Goal: Task Accomplishment & Management: Manage account settings

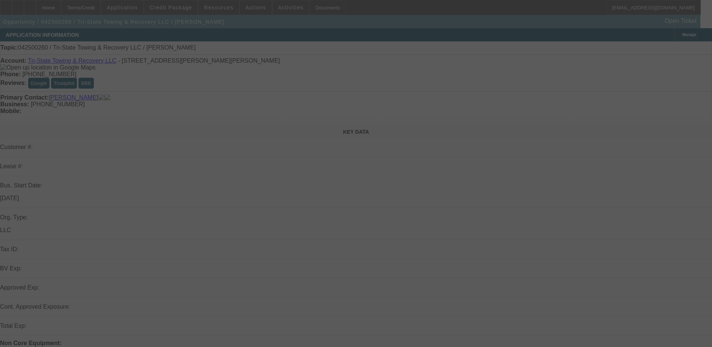
select select "0"
select select "2"
select select "0.1"
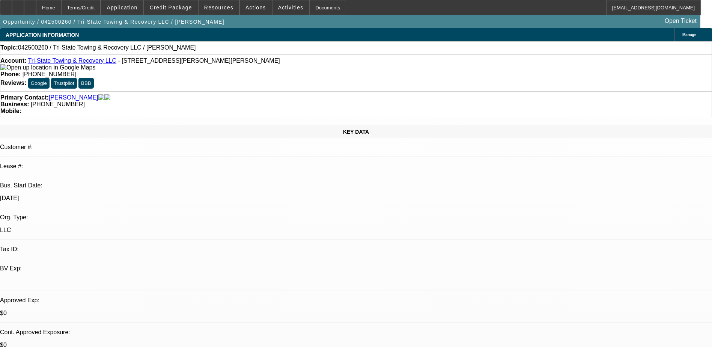
select select "1"
select select "2"
select select "4"
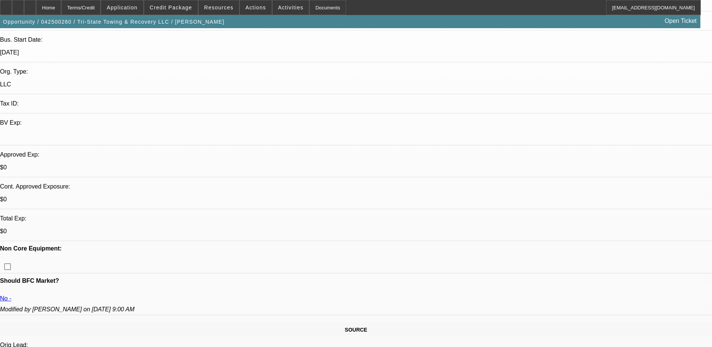
scroll to position [150, 0]
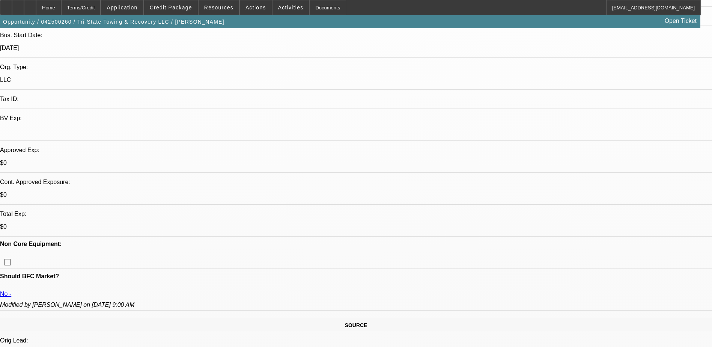
scroll to position [0, 0]
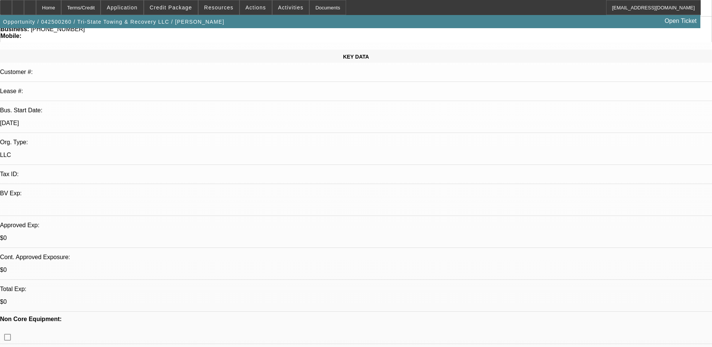
scroll to position [0, 0]
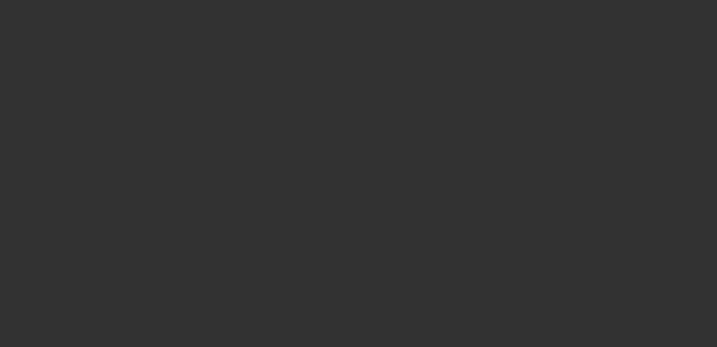
select select "0"
select select "3"
select select "0"
select select "2"
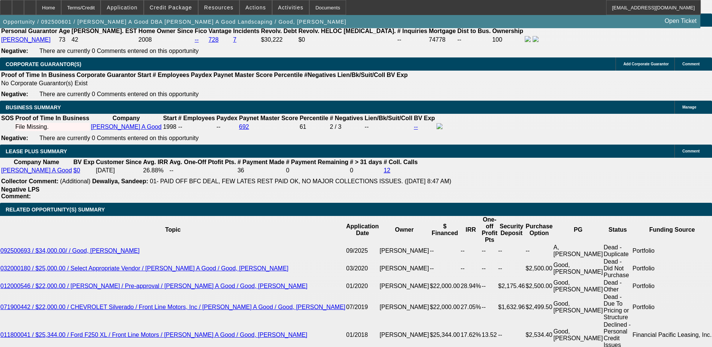
scroll to position [1163, 0]
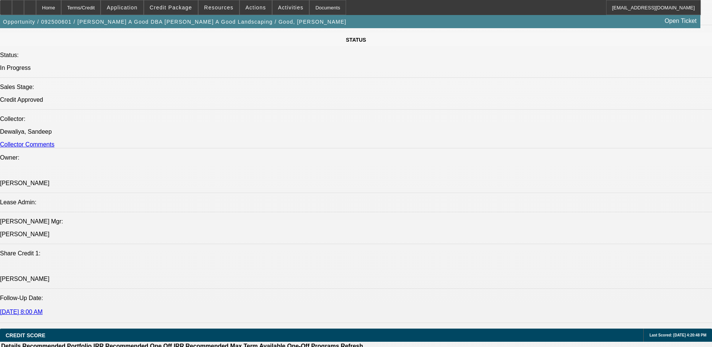
scroll to position [938, 0]
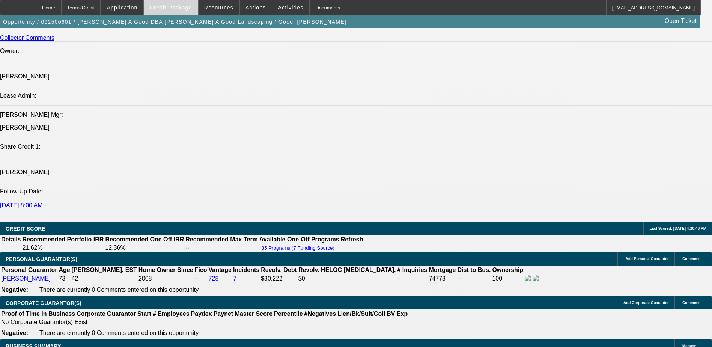
click at [189, 3] on span at bounding box center [171, 7] width 54 height 18
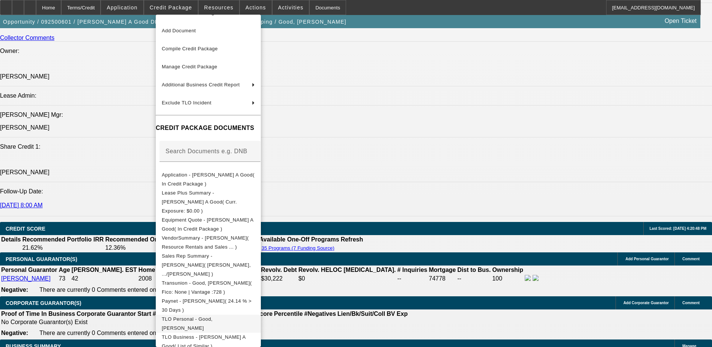
scroll to position [60, 0]
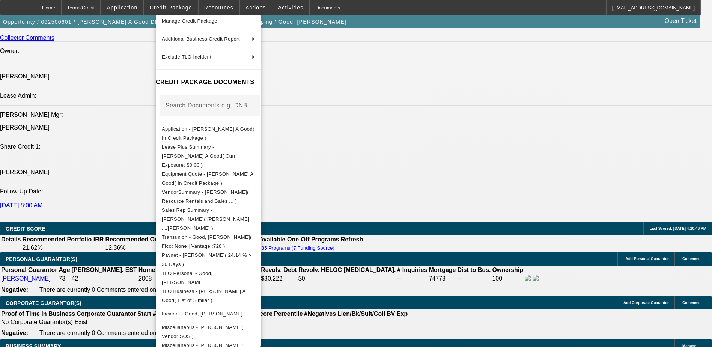
click at [370, 227] on div at bounding box center [356, 173] width 712 height 347
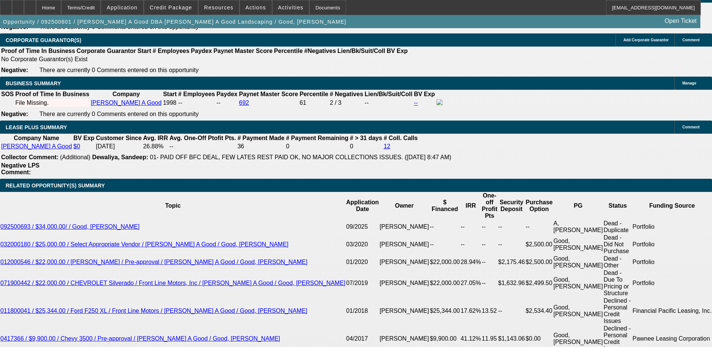
scroll to position [1088, 0]
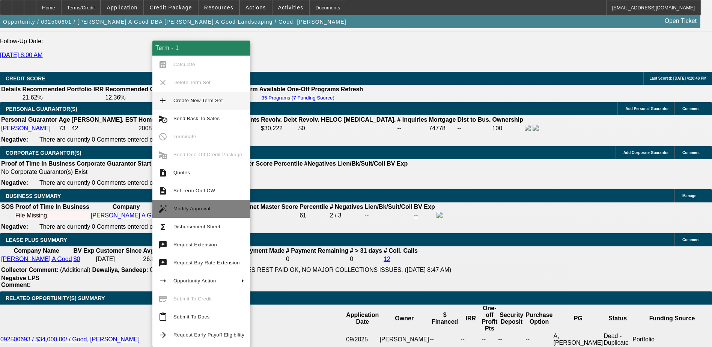
click at [225, 207] on span "Modify Approval" at bounding box center [208, 208] width 71 height 9
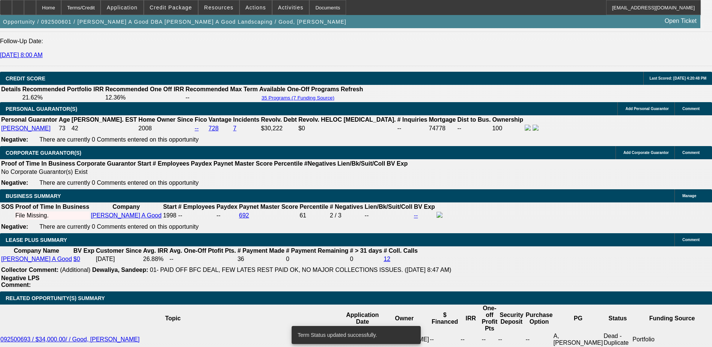
select select "0"
select select "3"
select select "0"
select select "2"
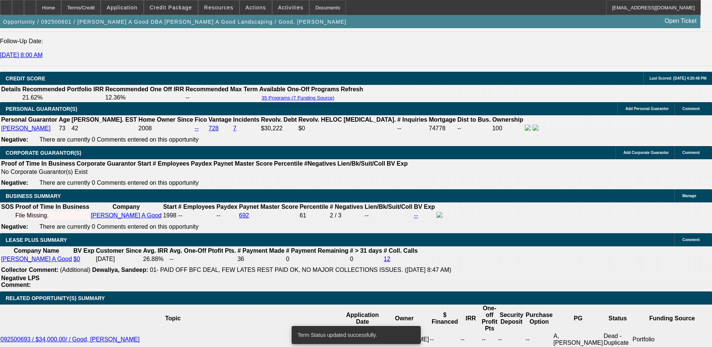
select select "0"
select select "3"
select select "0"
select select "2"
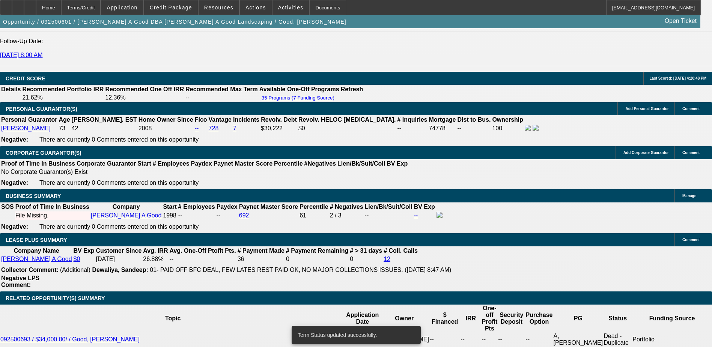
scroll to position [1200, 0]
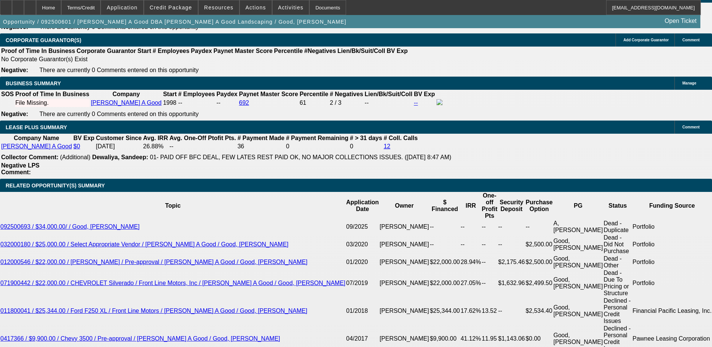
type input "UNKNOWN"
type input "9"
type input "$311.38"
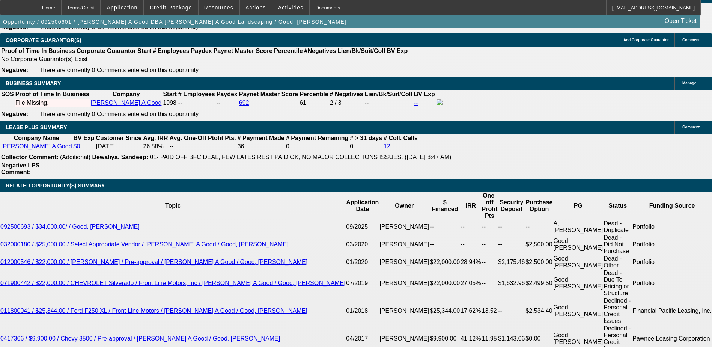
type input "9.9"
type input "$317.97"
type input "9.9"
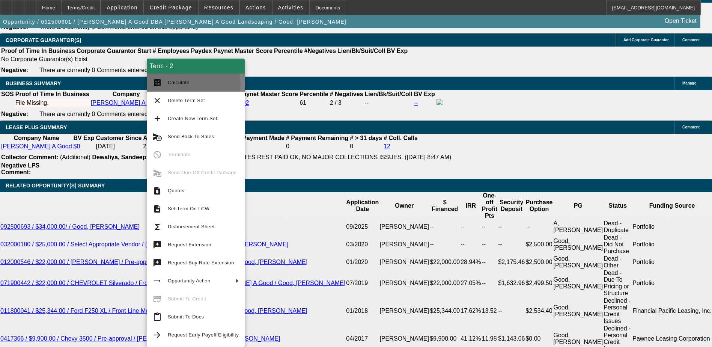
click at [174, 84] on span "Calculate" at bounding box center [179, 83] width 22 height 6
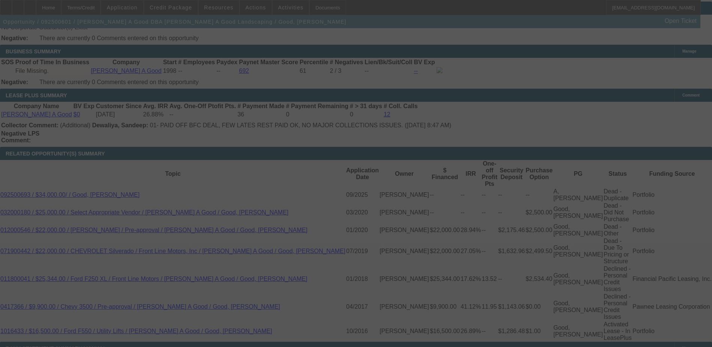
scroll to position [1163, 0]
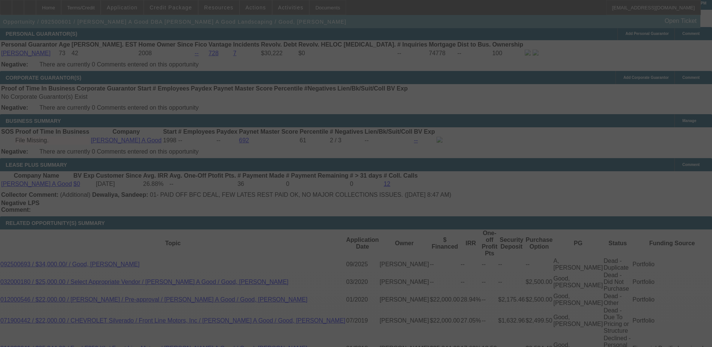
select select "0"
select select "3"
select select "0"
select select "2"
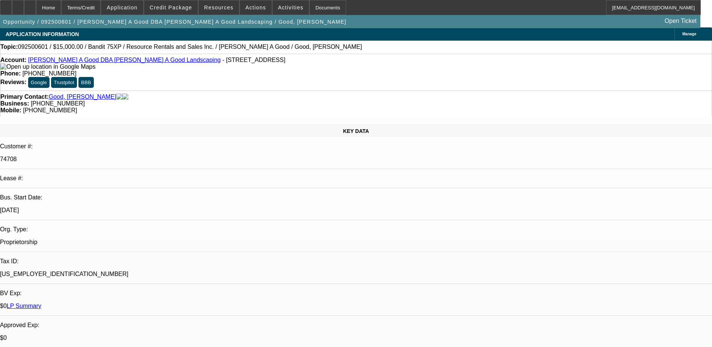
scroll to position [0, 0]
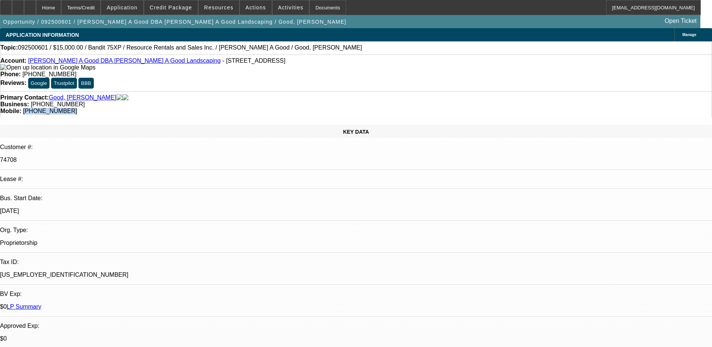
drag, startPoint x: 419, startPoint y: 84, endPoint x: 377, endPoint y: 84, distance: 42.0
click at [377, 108] on div "Mobile: (717) 821-5412" at bounding box center [355, 111] width 711 height 7
copy span "(717) 821-5412"
click at [305, 91] on div "Primary Contact: Good, Roy Business: (717) 933-4043 Mobile: (717) 821-5412" at bounding box center [356, 104] width 712 height 26
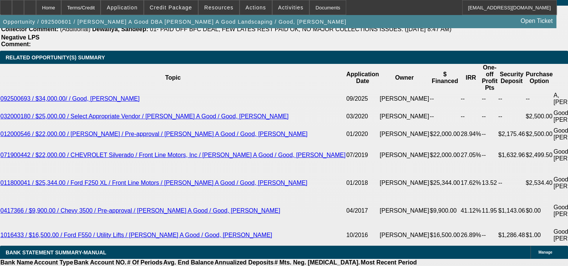
scroll to position [1372, 0]
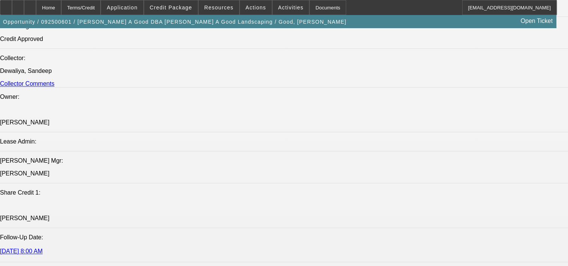
scroll to position [975, 0]
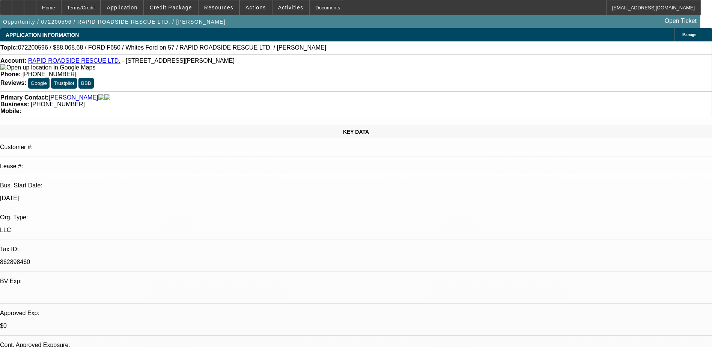
select select "0.2"
select select "0"
select select "0.1"
select select "0.2"
select select "0"
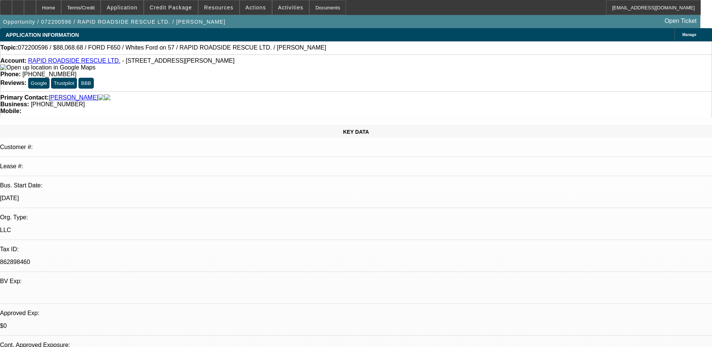
select select "0.1"
select select "0"
select select "2"
select select "0.1"
select select "0.15"
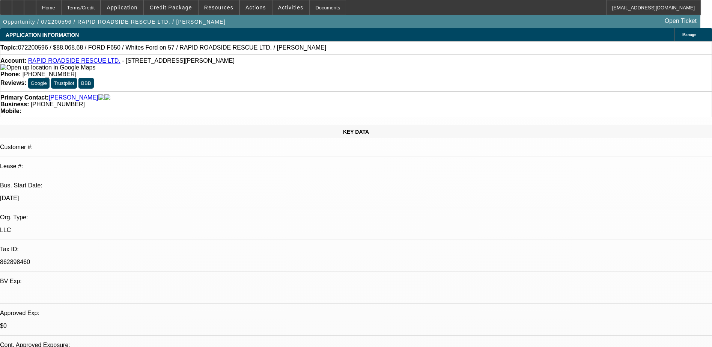
select select "2"
select select "0.1"
select select "1"
select select "2"
select select "4"
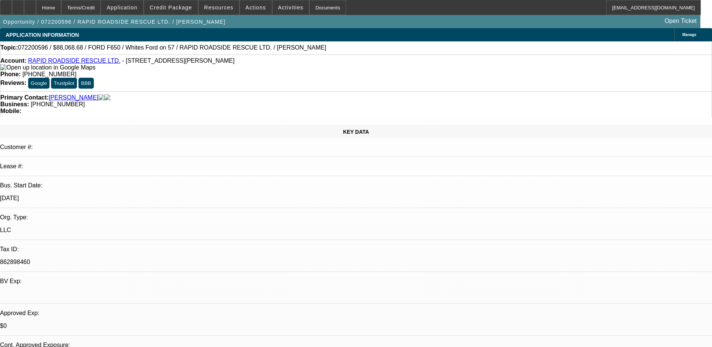
select select "1"
select select "2"
select select "4"
select select "1"
select select "2"
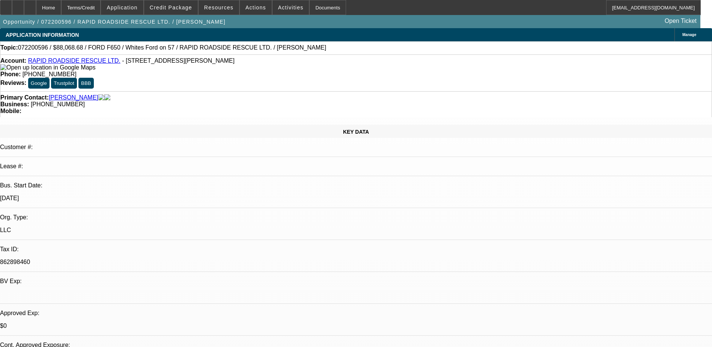
select select "4"
select select "1"
select select "2"
select select "4"
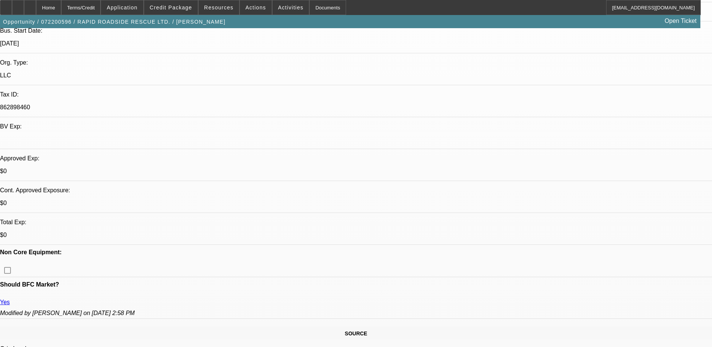
scroll to position [263, 0]
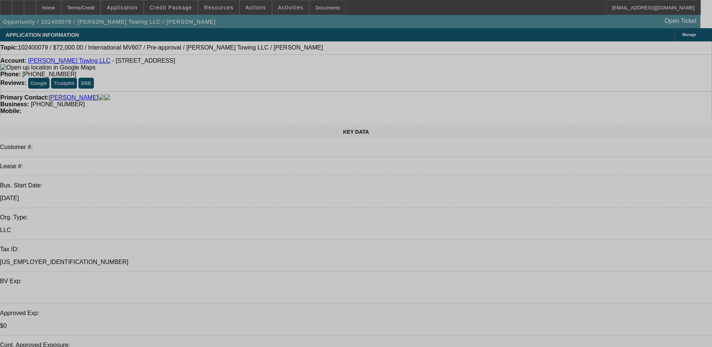
select select "0"
select select "2"
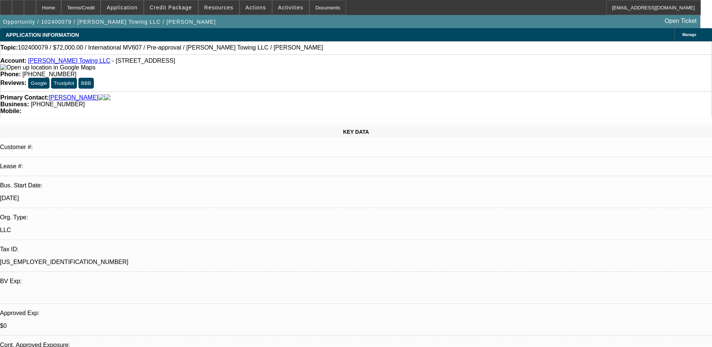
select select "0.1"
select select "0.2"
select select "2"
select select "0.1"
select select "1"
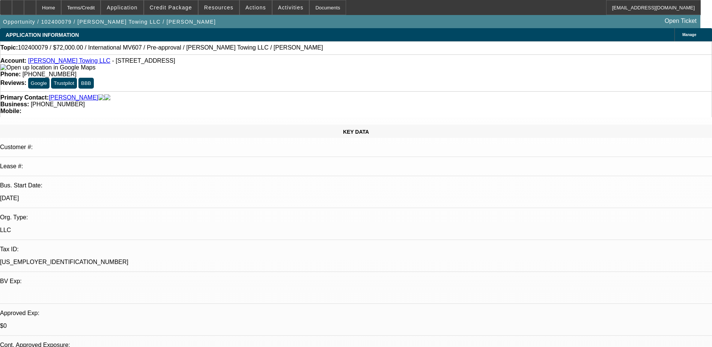
select select "2"
select select "4"
select select "1"
select select "2"
select select "4"
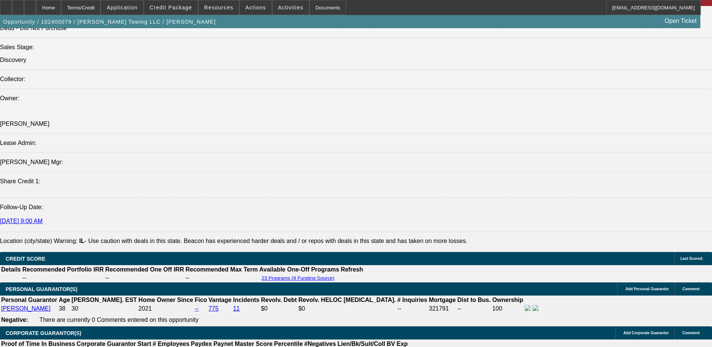
scroll to position [750, 0]
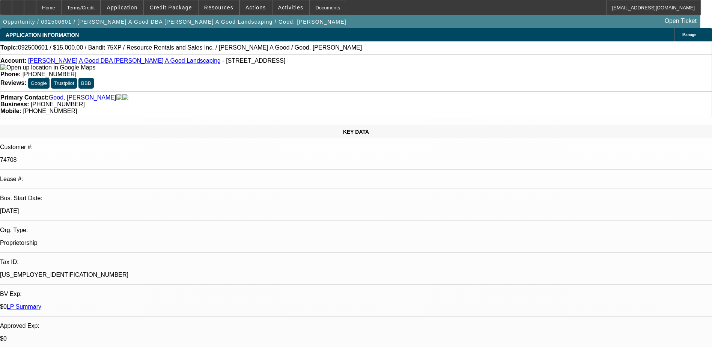
select select "0"
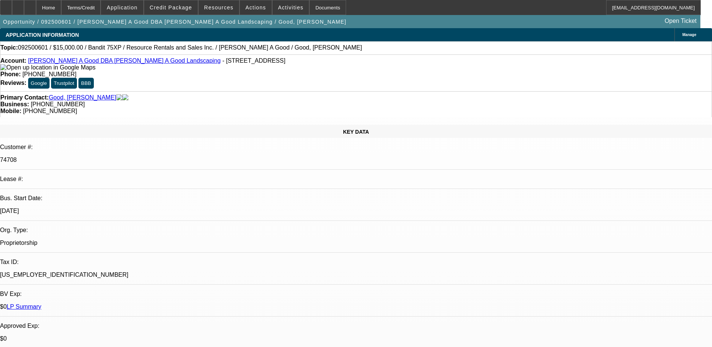
select select "0"
select select "1"
select select "3"
select select "2"
select select "1"
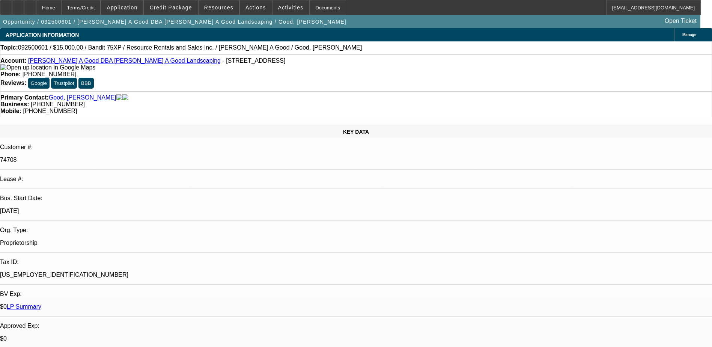
select select "3"
select select "2"
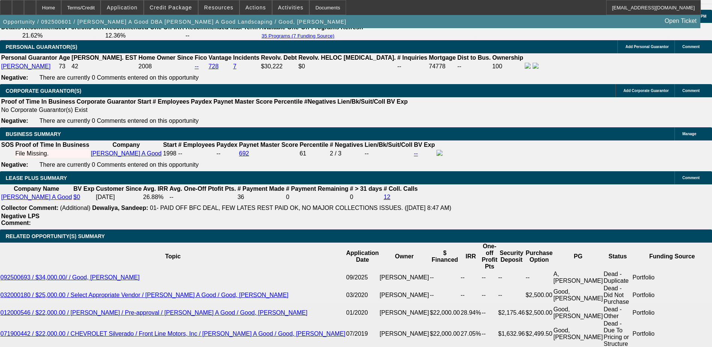
scroll to position [1163, 0]
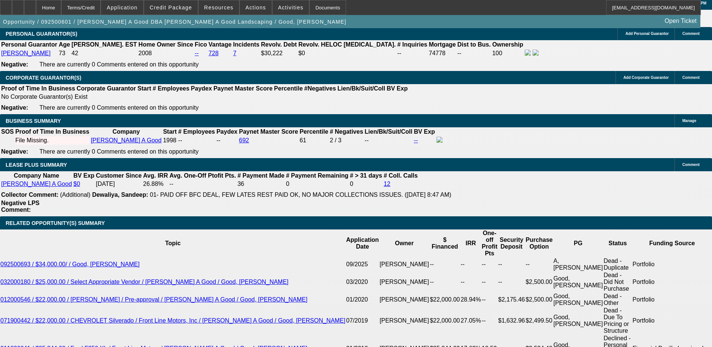
type input "UNKNOWN"
type input "9"
type input "$311.38"
type input "9.9"
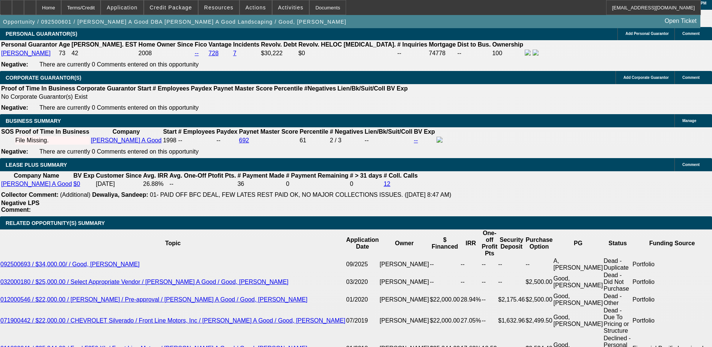
type input "$317.97"
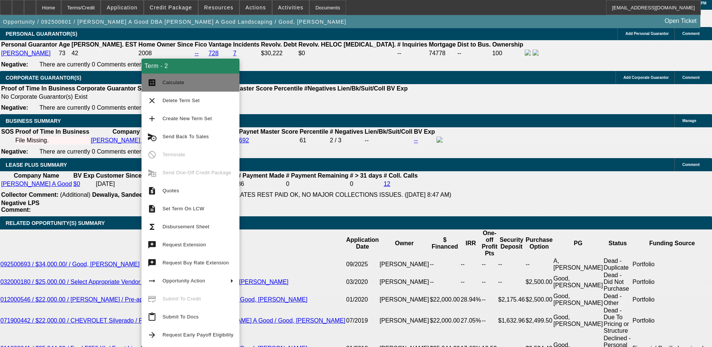
click at [176, 89] on button "calculate Calculate" at bounding box center [190, 83] width 98 height 18
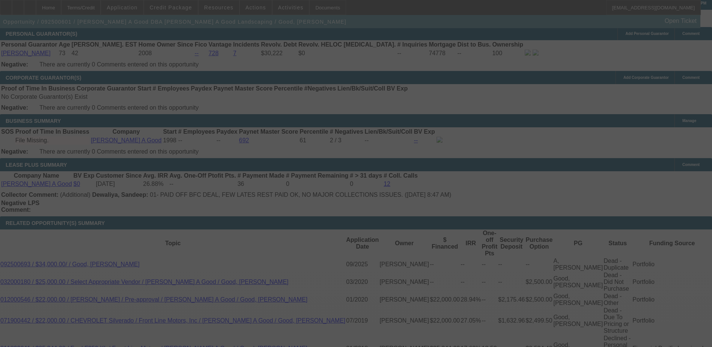
select select "0"
select select "3"
select select "0"
select select "2"
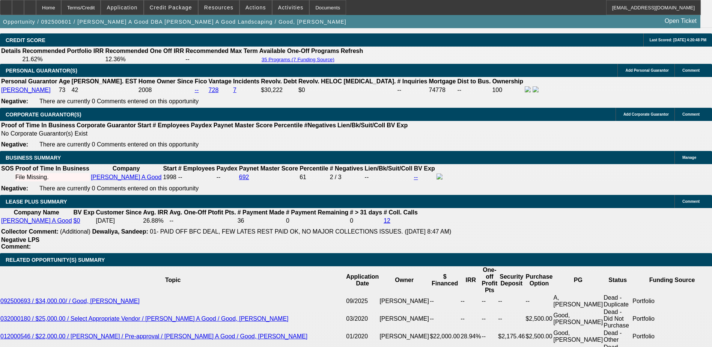
scroll to position [1125, 0]
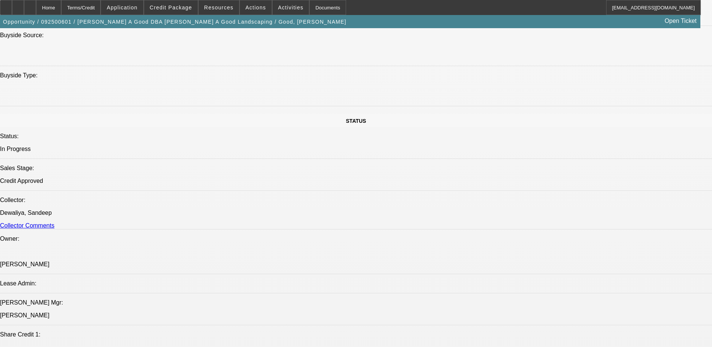
scroll to position [975, 0]
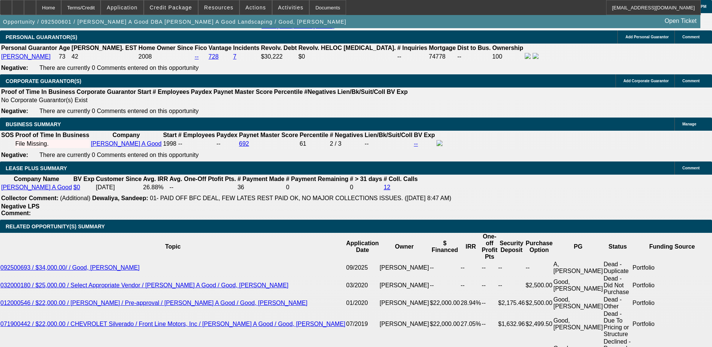
scroll to position [1125, 0]
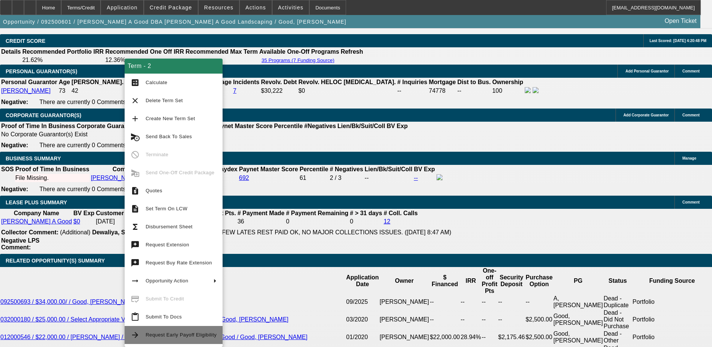
click at [186, 336] on span "Request Early Payoff Eligibility" at bounding box center [181, 335] width 71 height 6
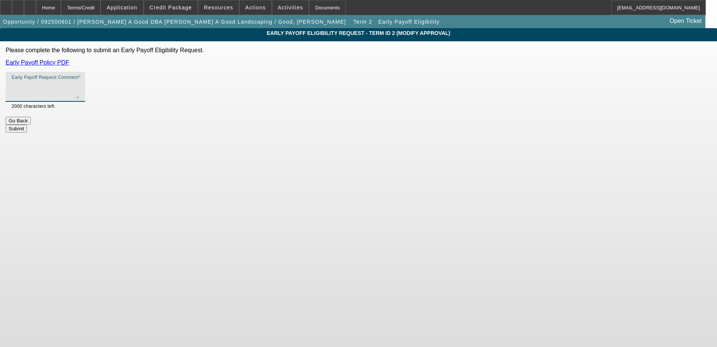
click at [79, 93] on textarea "Early Payoff Request Comment" at bounding box center [46, 90] width 68 height 18
type textarea "Customer requested early payoff language in the deal."
click at [27, 126] on button "Submit" at bounding box center [16, 129] width 21 height 8
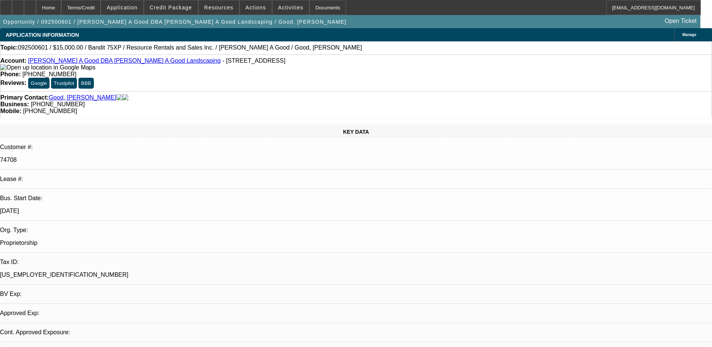
select select "0"
select select "3"
select select "0"
select select "2"
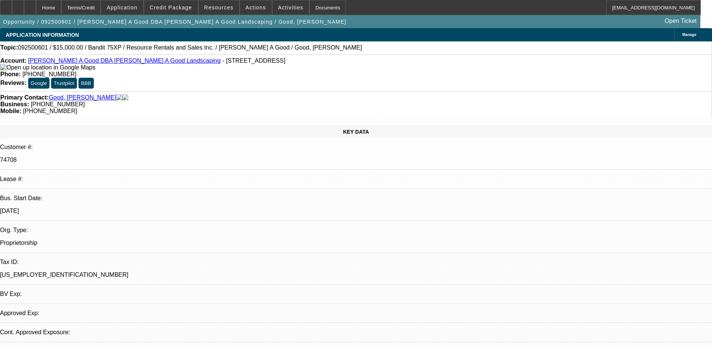
select select "0"
select select "3"
select select "0"
select select "2"
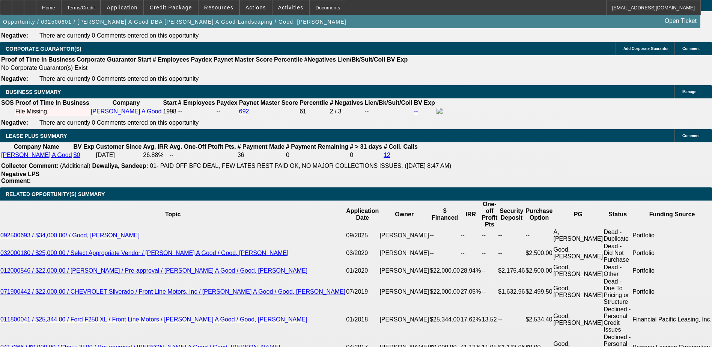
scroll to position [1191, 0]
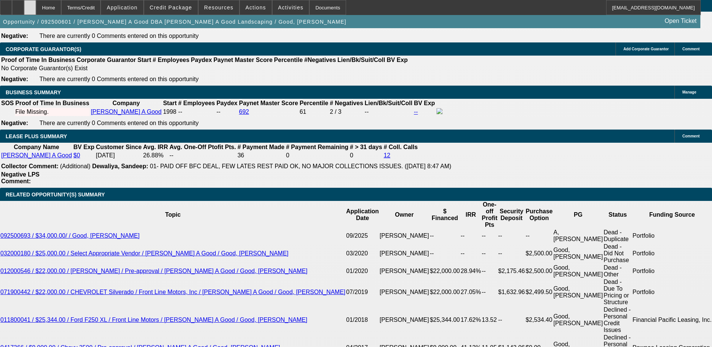
click at [36, 10] on div at bounding box center [30, 7] width 12 height 15
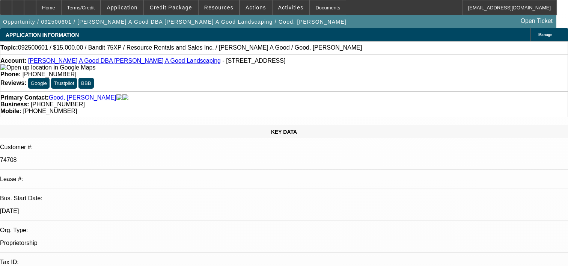
select select "0"
select select "3"
select select "0"
select select "2"
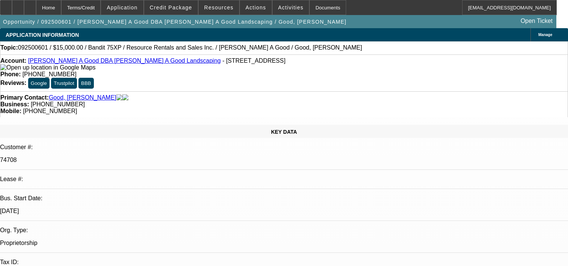
select select "0"
select select "3"
select select "0"
select select "2"
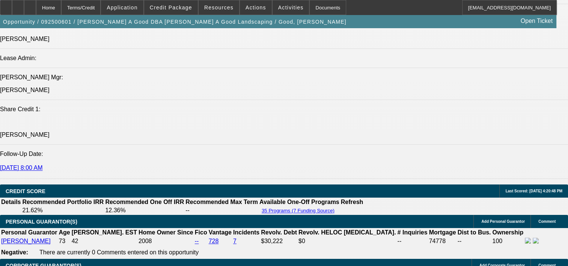
scroll to position [788, 0]
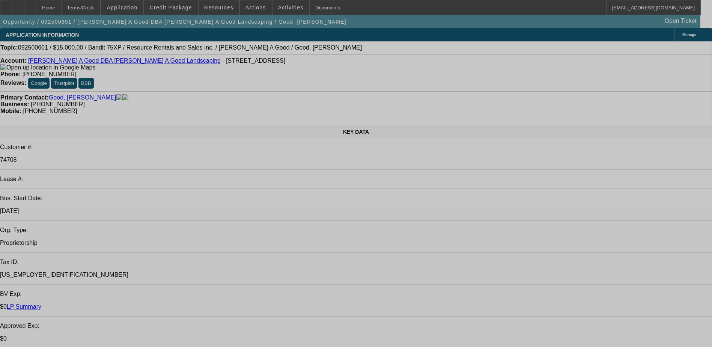
select select "0"
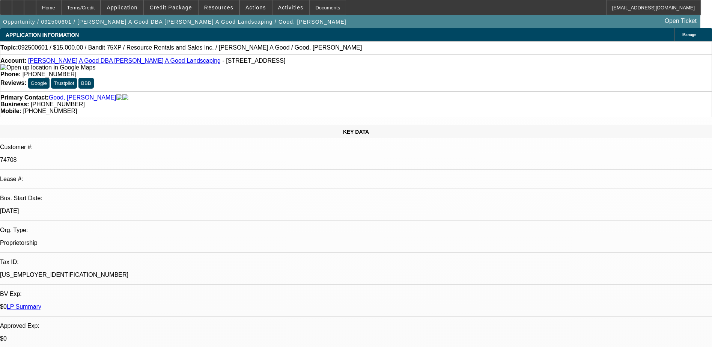
select select "0"
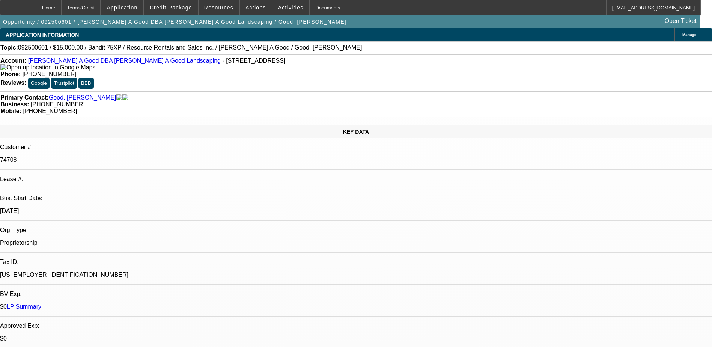
select select "1"
select select "3"
select select "2"
select select "1"
select select "3"
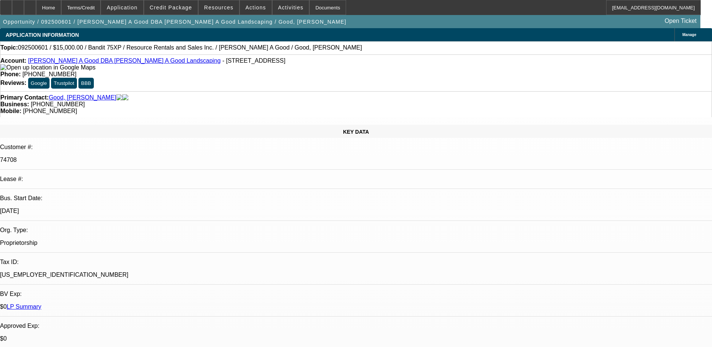
select select "2"
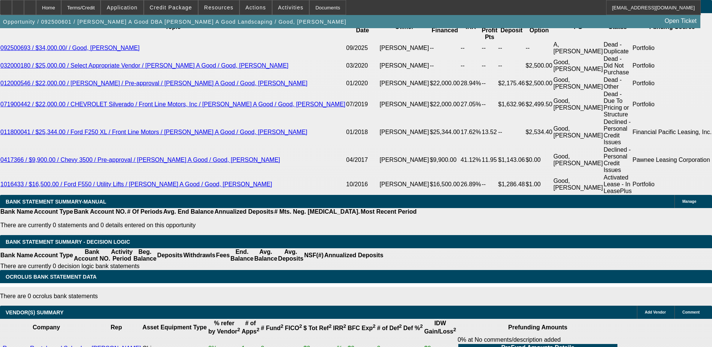
scroll to position [167, 0]
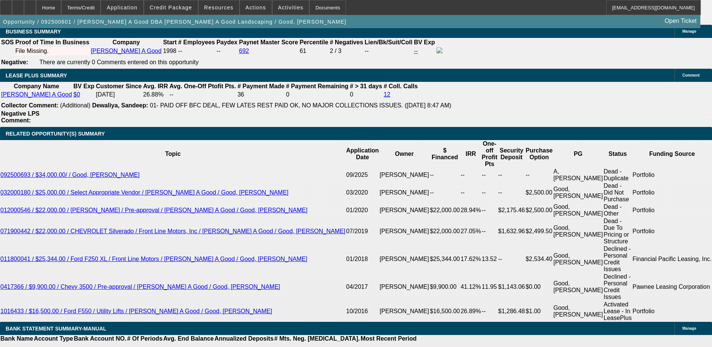
scroll to position [1154, 0]
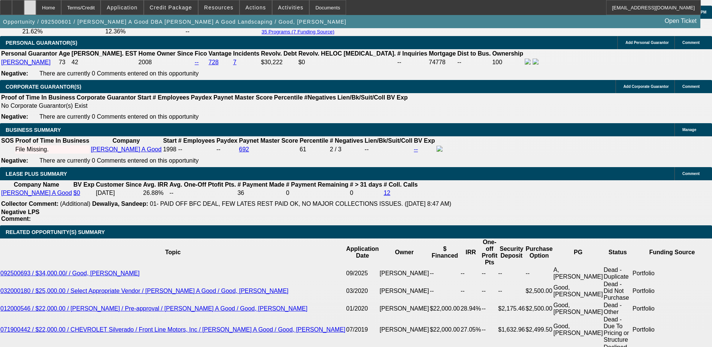
click at [36, 3] on div at bounding box center [30, 7] width 12 height 15
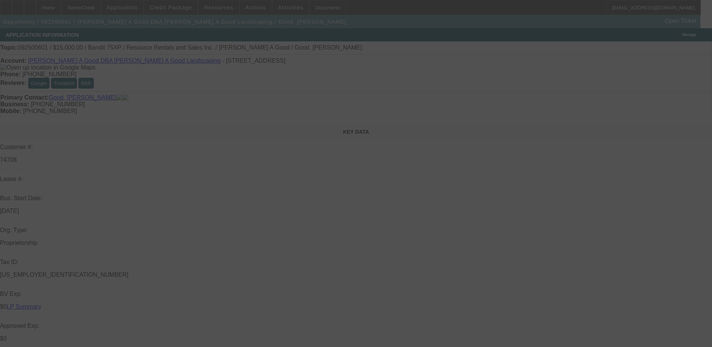
select select "0"
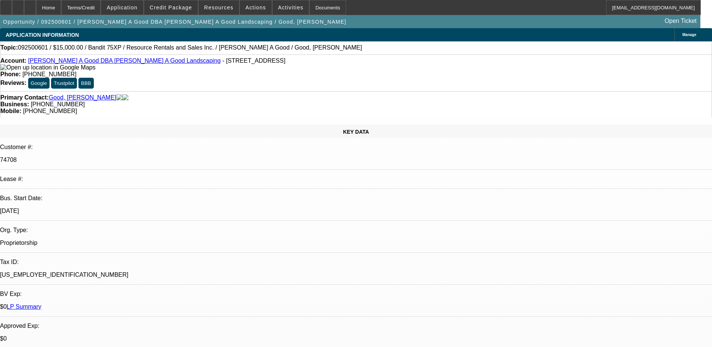
select select "0"
select select "3"
select select "0"
select select "2"
select select "0"
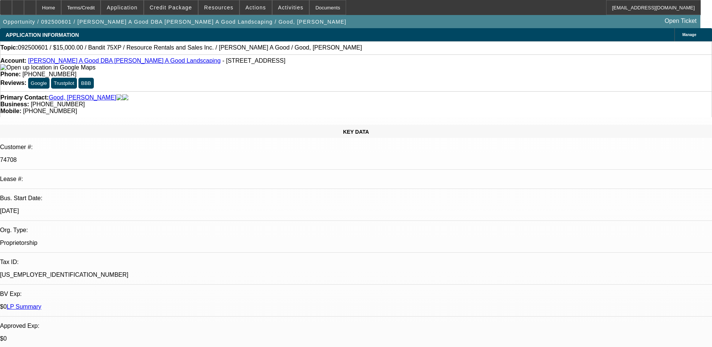
select select "0"
select select "3"
select select "0"
select select "2"
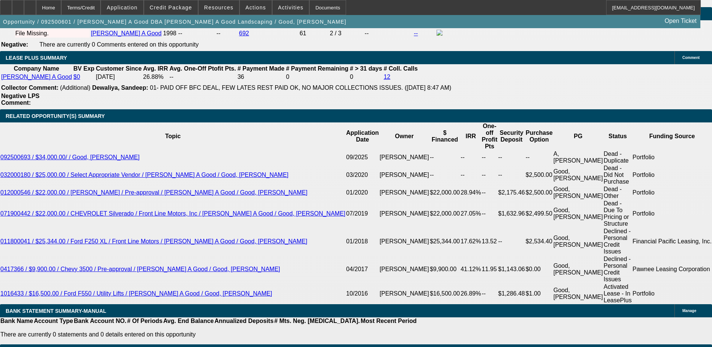
scroll to position [1238, 0]
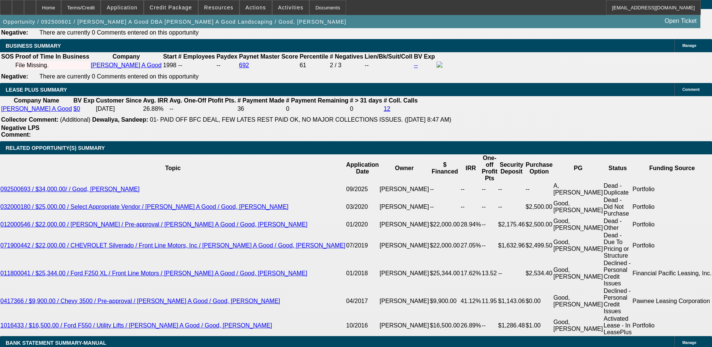
select select "2"
type input "UNKNOWN"
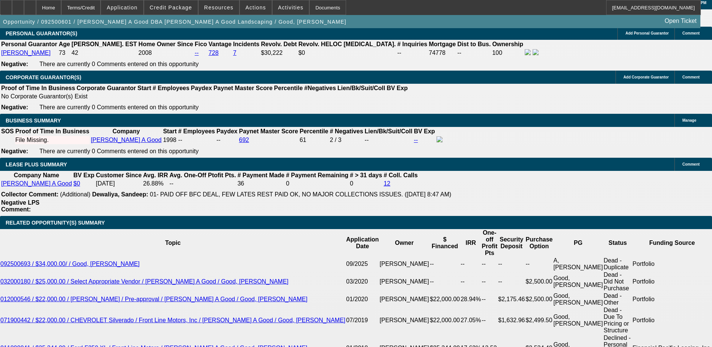
scroll to position [1163, 0]
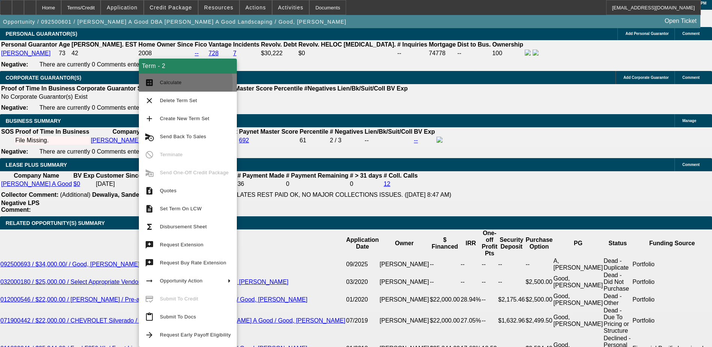
click at [170, 83] on span "Calculate" at bounding box center [171, 83] width 22 height 6
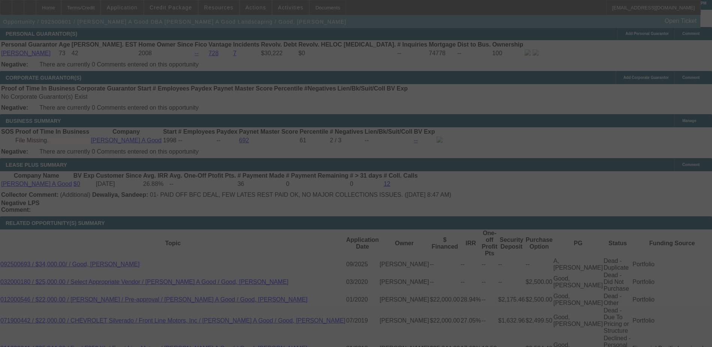
select select "0"
select select "2"
select select "0"
select select "2"
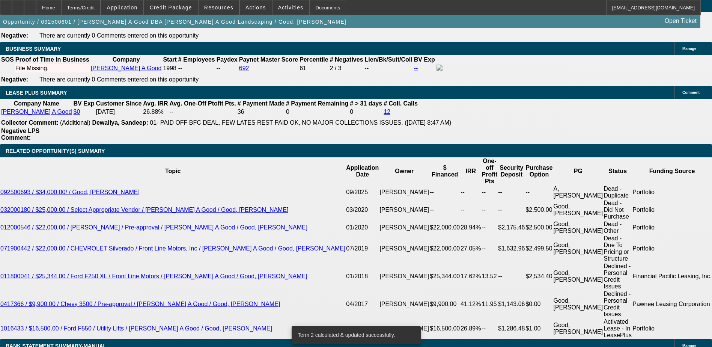
scroll to position [1238, 0]
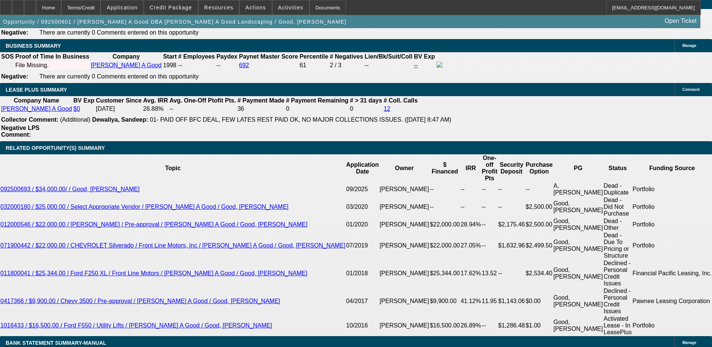
select select "3"
type input "UNKNOWN"
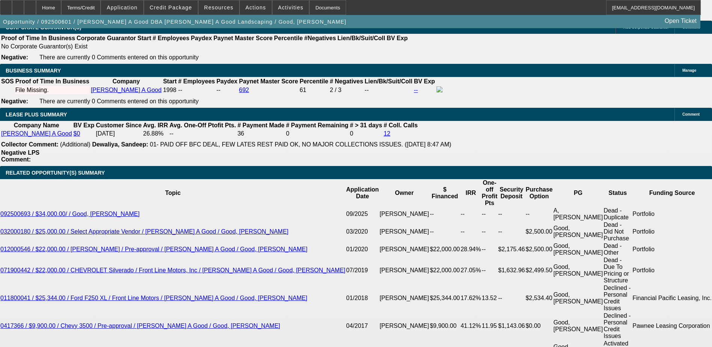
scroll to position [1163, 0]
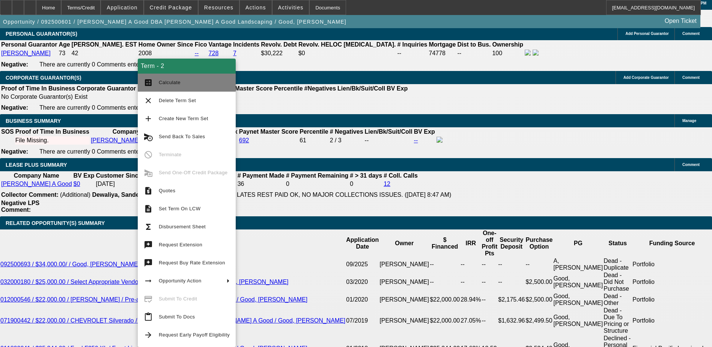
click at [170, 84] on span "Calculate" at bounding box center [170, 83] width 22 height 6
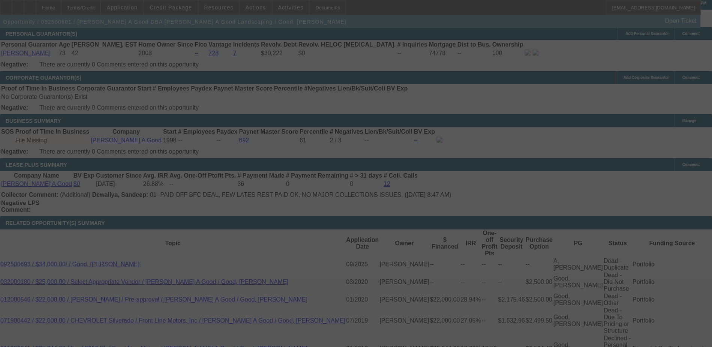
select select "0"
select select "3"
select select "0"
select select "2"
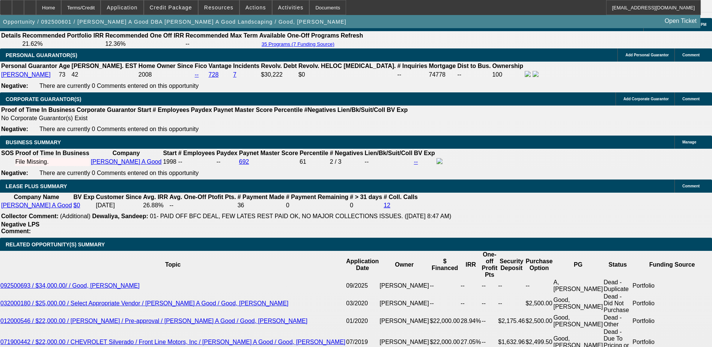
scroll to position [1013, 0]
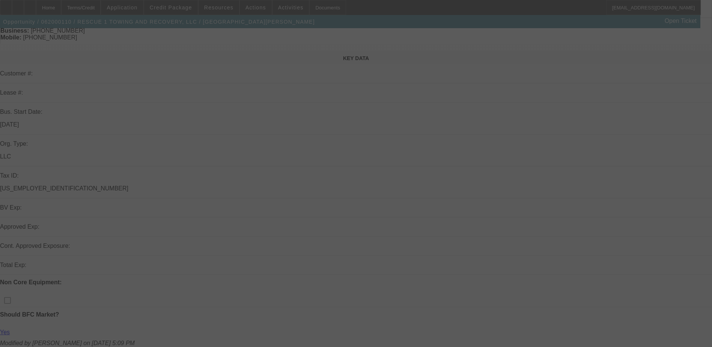
scroll to position [75, 0]
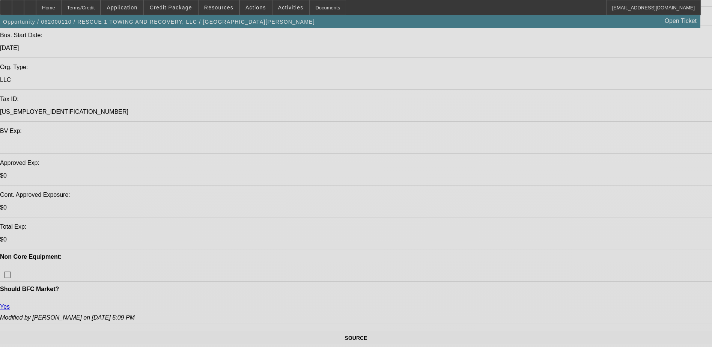
select select "0"
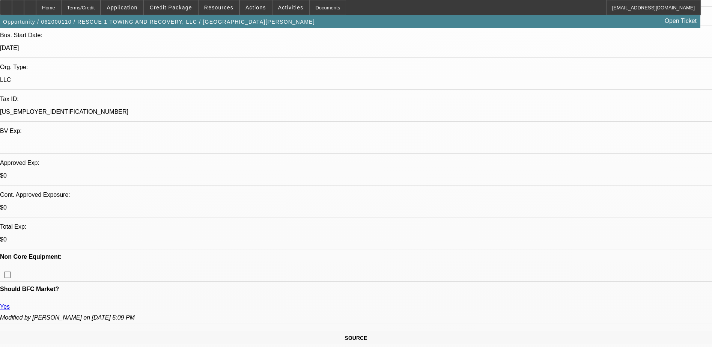
select select "2"
select select "0"
select select "2"
select select "0"
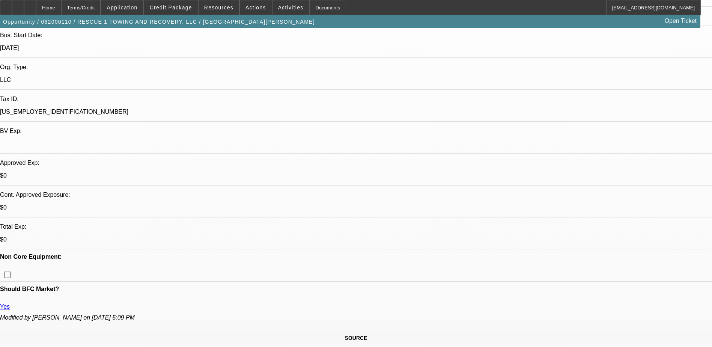
select select "0"
select select "2"
select select "0"
select select "1"
select select "2"
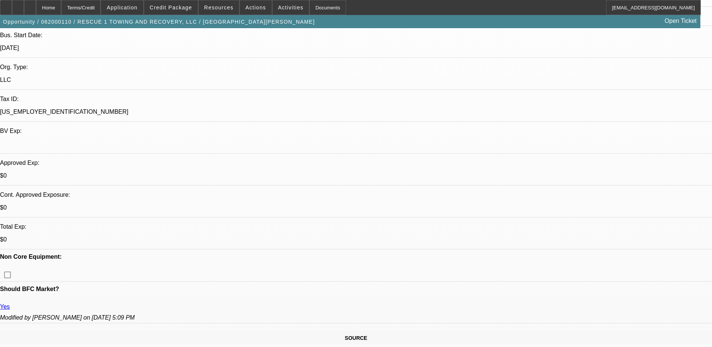
select select "6"
select select "1"
select select "2"
select select "6"
select select "1"
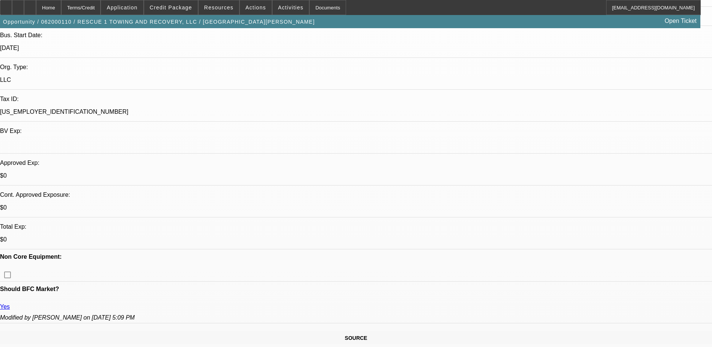
select select "2"
select select "6"
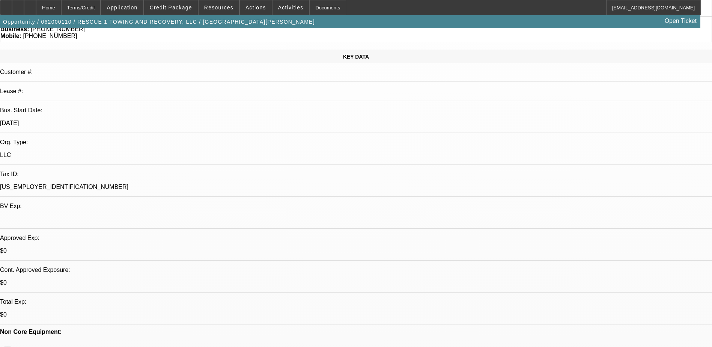
scroll to position [0, 0]
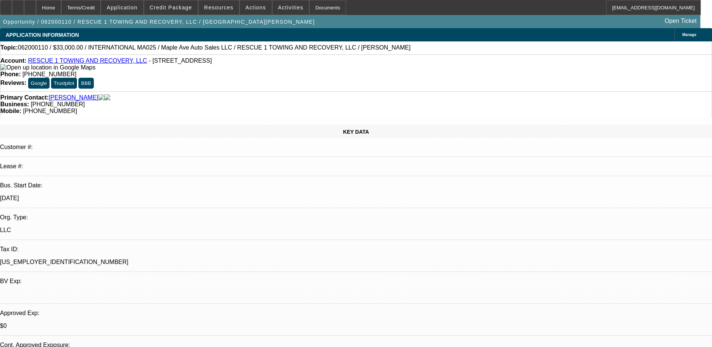
drag, startPoint x: 155, startPoint y: 101, endPoint x: 173, endPoint y: 93, distance: 20.3
click at [155, 125] on div "KEY DATA Customer #: Lease #: Bus. Start Date: [DATE] Org. Type: LLC Tax ID: [U…" at bounding box center [356, 299] width 712 height 348
